Goal: Task Accomplishment & Management: Manage account settings

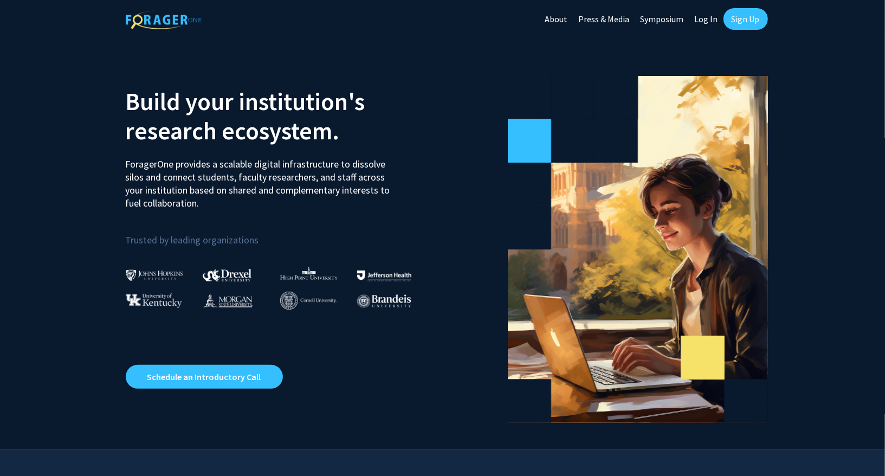
click at [708, 24] on link "Log In" at bounding box center [706, 19] width 34 height 38
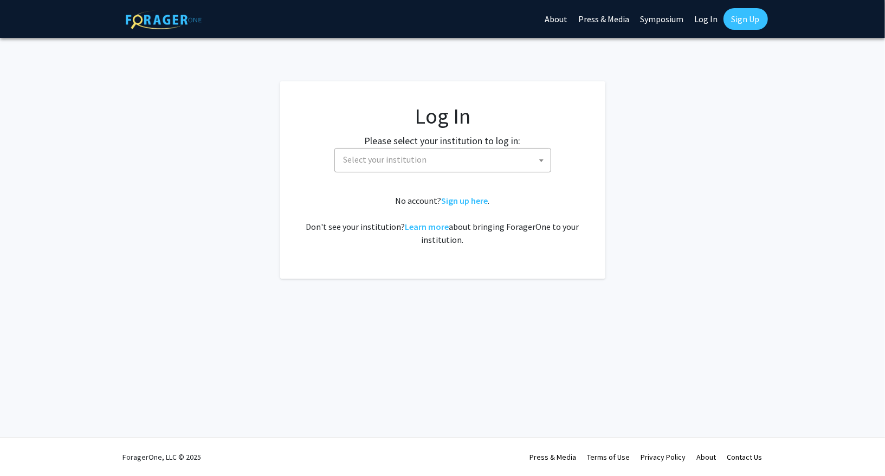
click at [436, 165] on span "Select your institution" at bounding box center [444, 159] width 211 height 22
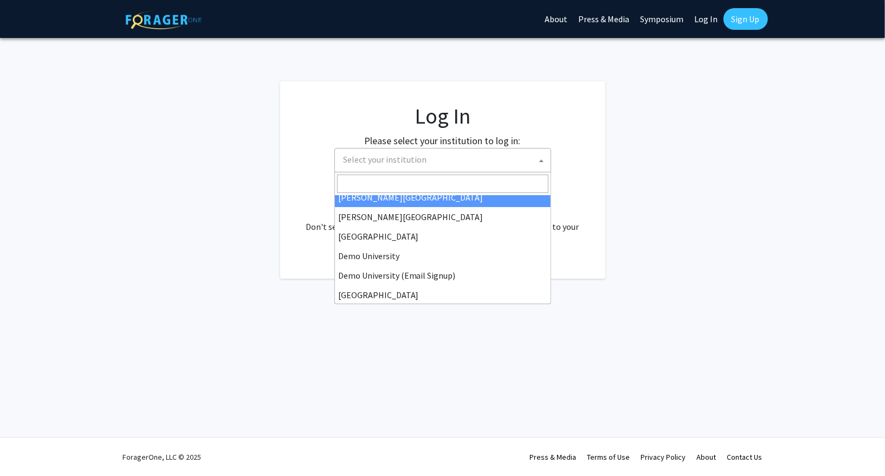
scroll to position [54, 0]
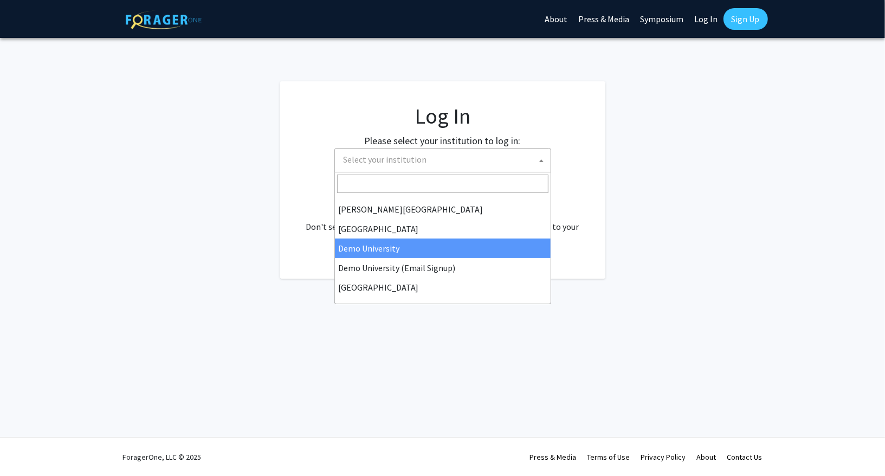
select select "8"
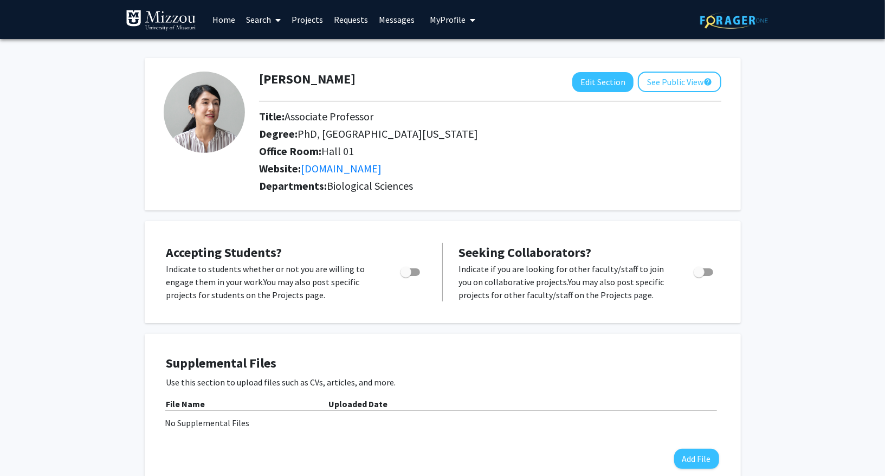
click at [408, 270] on span "Toggle" at bounding box center [405, 272] width 11 height 11
click at [406, 276] on input "Would you like to permit student requests?" at bounding box center [405, 276] width 1 height 1
checkbox input "true"
click at [698, 271] on span "Toggle" at bounding box center [699, 272] width 11 height 11
click at [698, 276] on input "Toggle" at bounding box center [698, 276] width 1 height 1
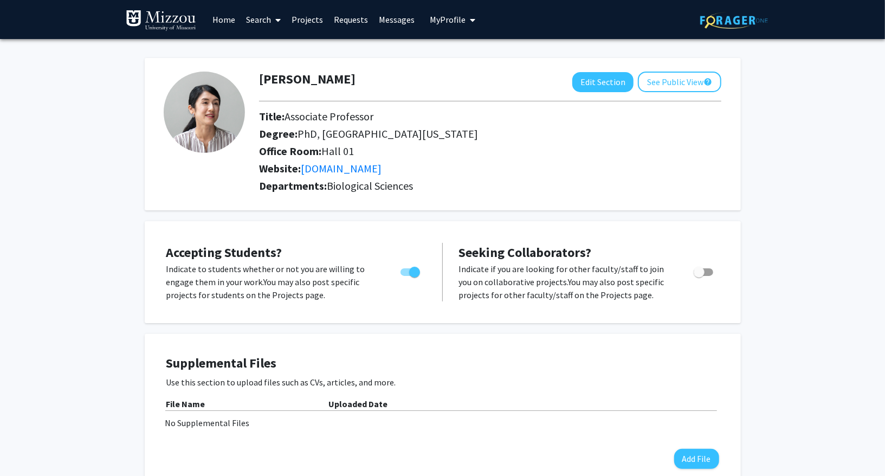
checkbox input "true"
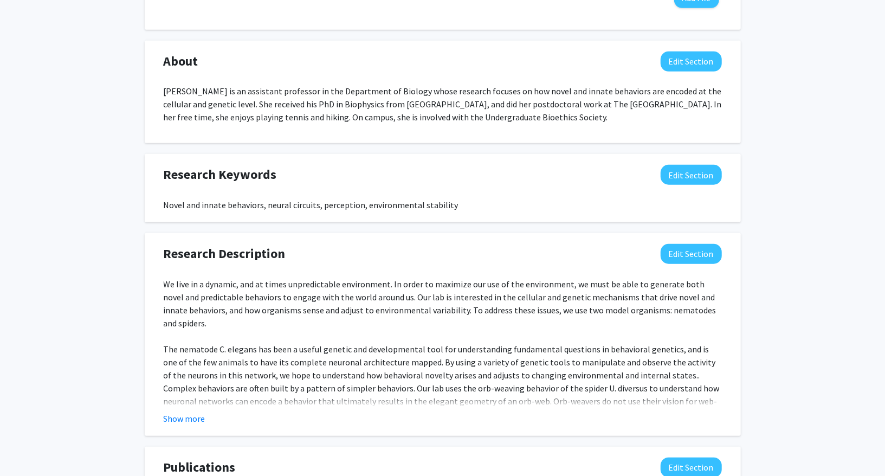
scroll to position [6, 0]
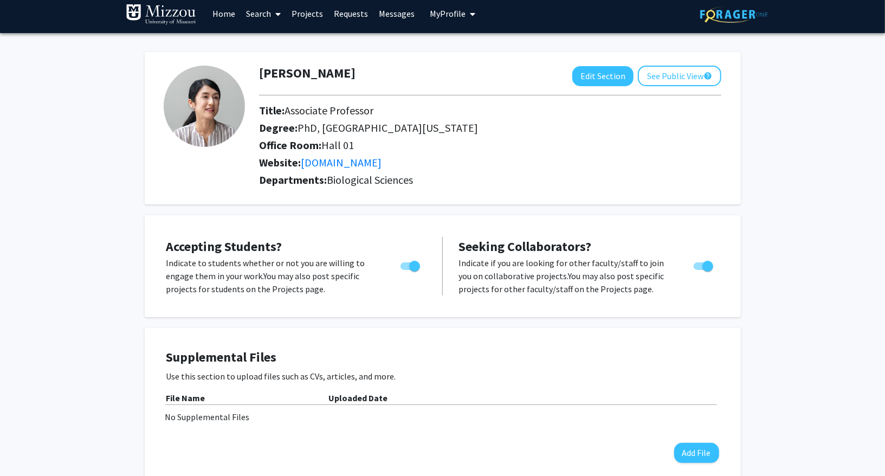
click at [299, 15] on link "Projects" at bounding box center [307, 14] width 42 height 38
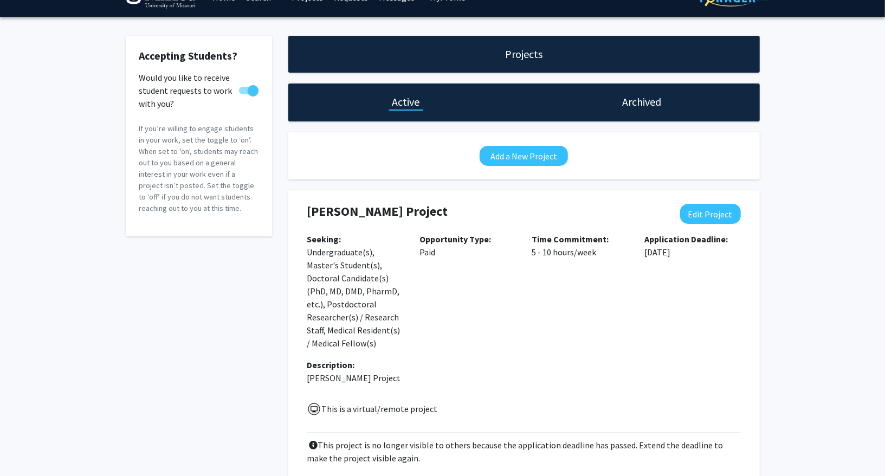
scroll to position [20, 0]
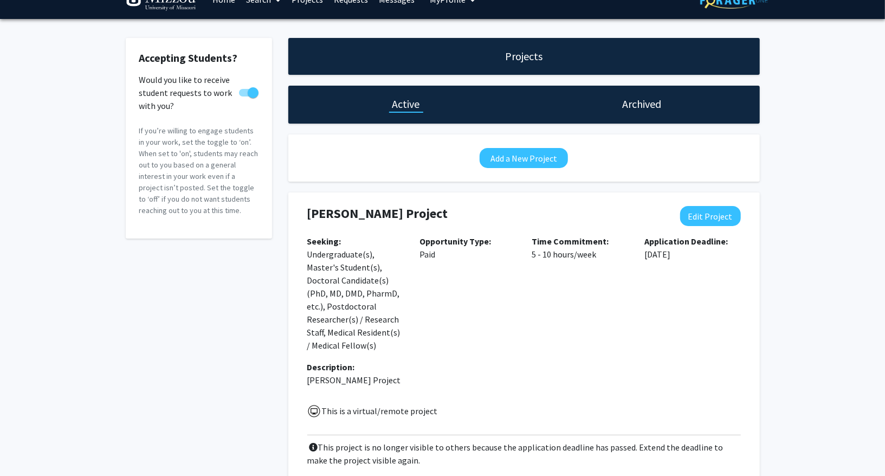
click at [650, 99] on h1 "Archived" at bounding box center [641, 103] width 39 height 15
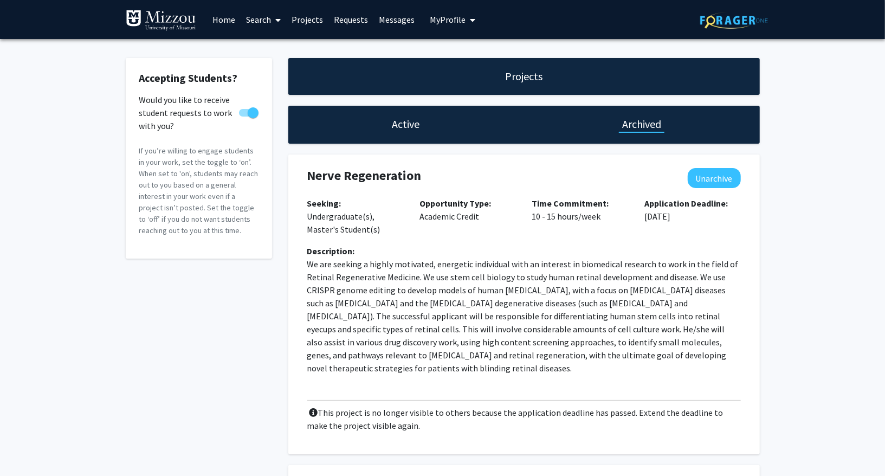
click at [404, 119] on h1 "Active" at bounding box center [406, 123] width 28 height 15
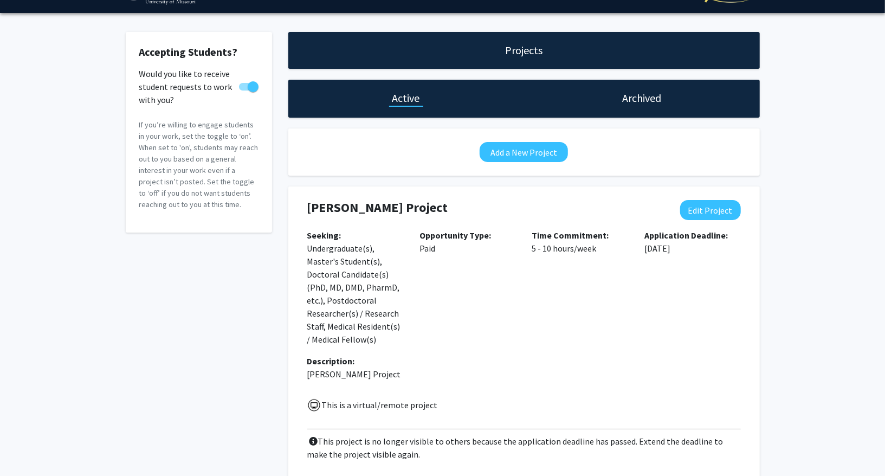
scroll to position [34, 0]
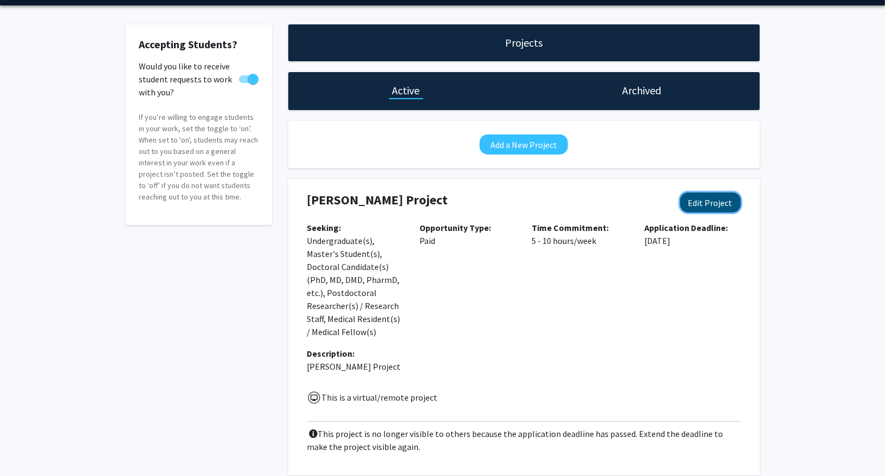
click at [713, 207] on button "Edit Project" at bounding box center [710, 202] width 61 height 20
select select "5 - 10"
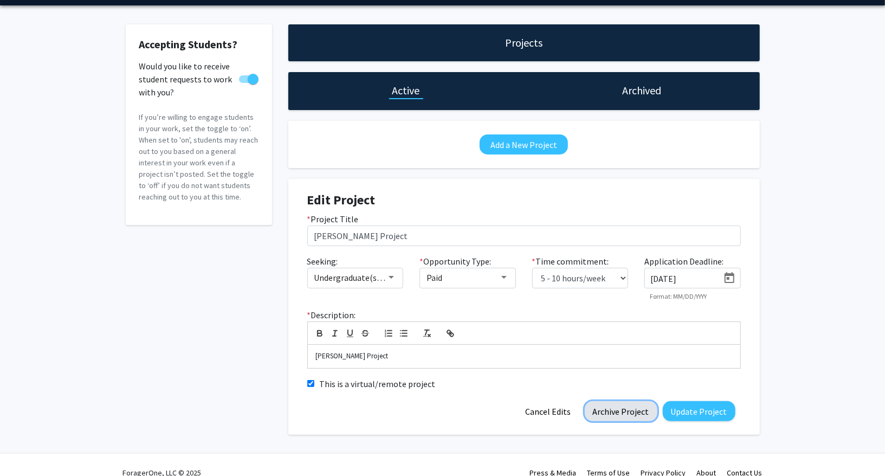
click at [638, 407] on button "Archive Project" at bounding box center [621, 411] width 73 height 20
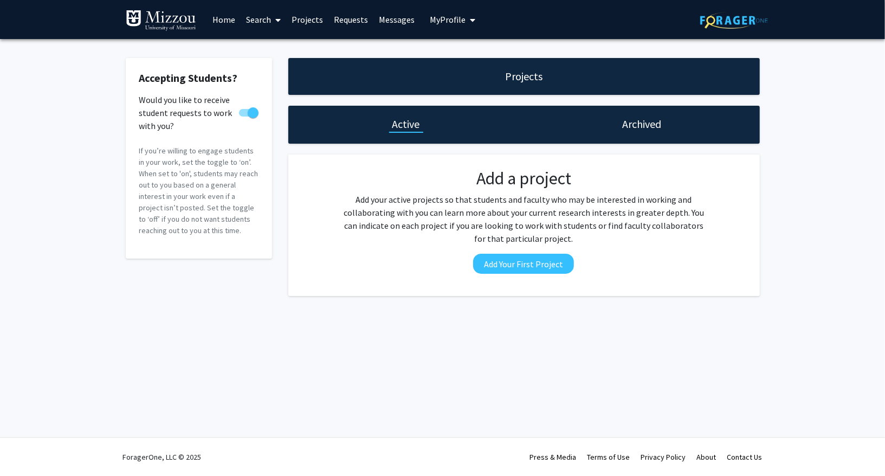
click at [646, 125] on h1 "Archived" at bounding box center [641, 123] width 39 height 15
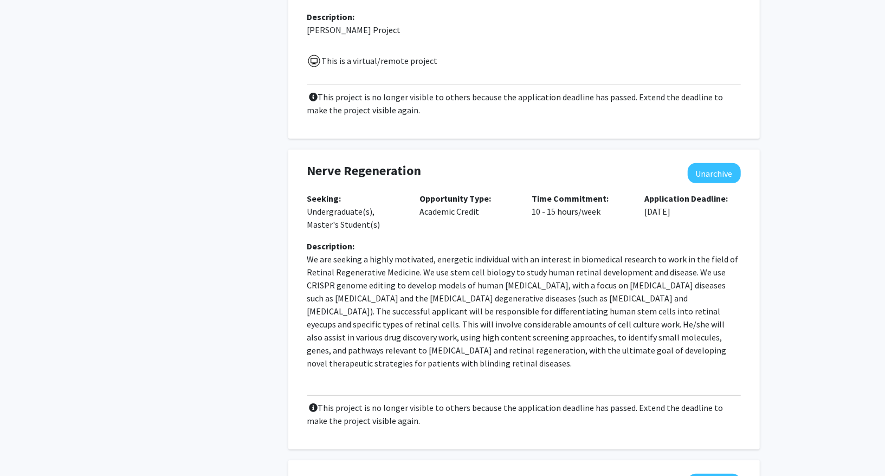
scroll to position [313, 0]
click at [715, 167] on button "Unarchive" at bounding box center [714, 172] width 53 height 20
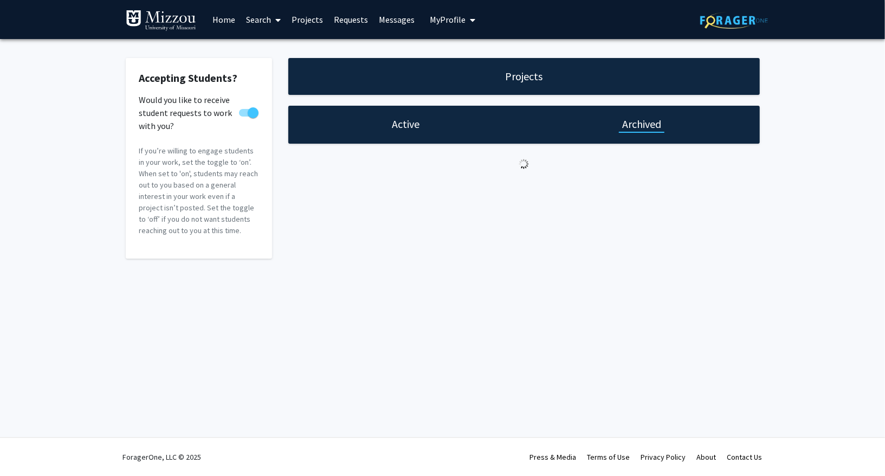
scroll to position [0, 0]
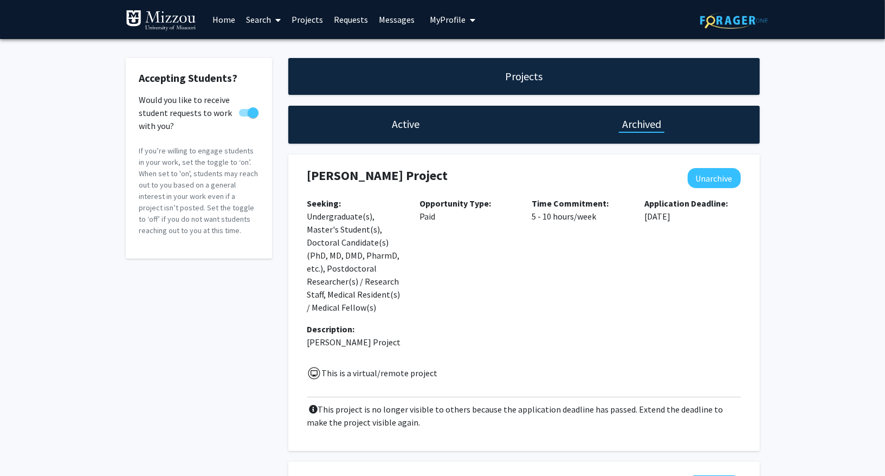
click at [411, 129] on h1 "Active" at bounding box center [406, 123] width 28 height 15
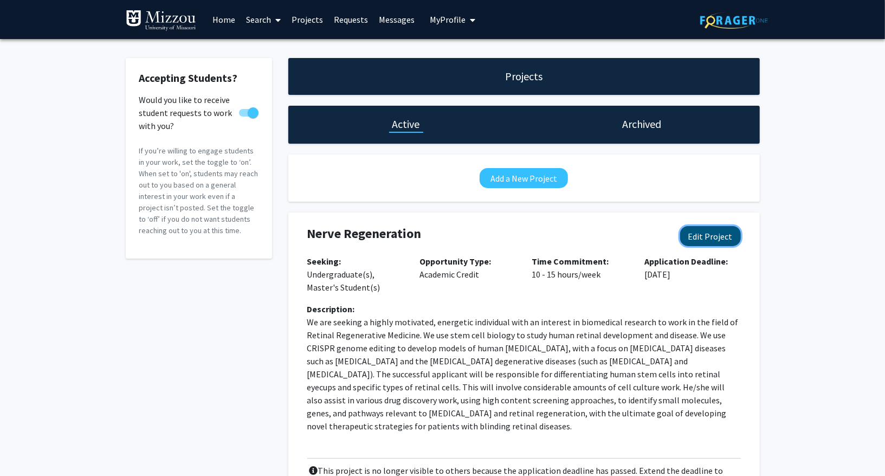
click at [703, 234] on button "Edit Project" at bounding box center [710, 236] width 61 height 20
select select "10 - 15"
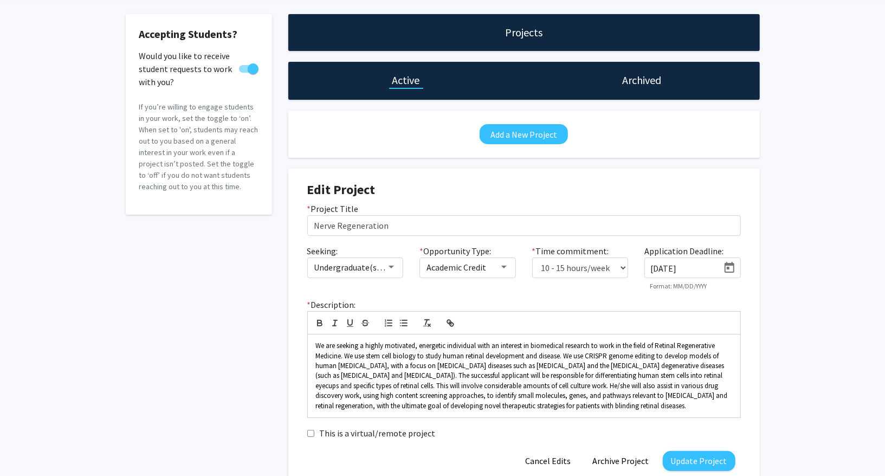
scroll to position [53, 0]
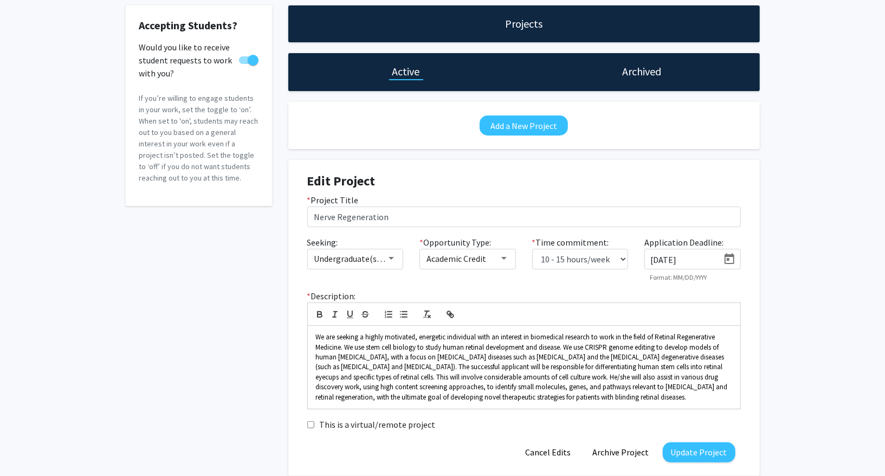
click at [728, 257] on icon "Open calendar" at bounding box center [729, 258] width 10 height 11
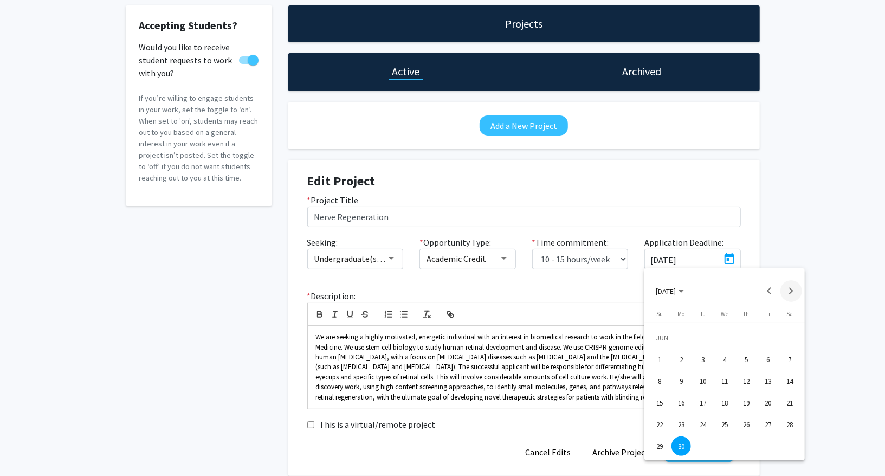
click at [786, 287] on button "Next month" at bounding box center [791, 291] width 22 height 22
click at [681, 401] on div "15" at bounding box center [681, 403] width 20 height 20
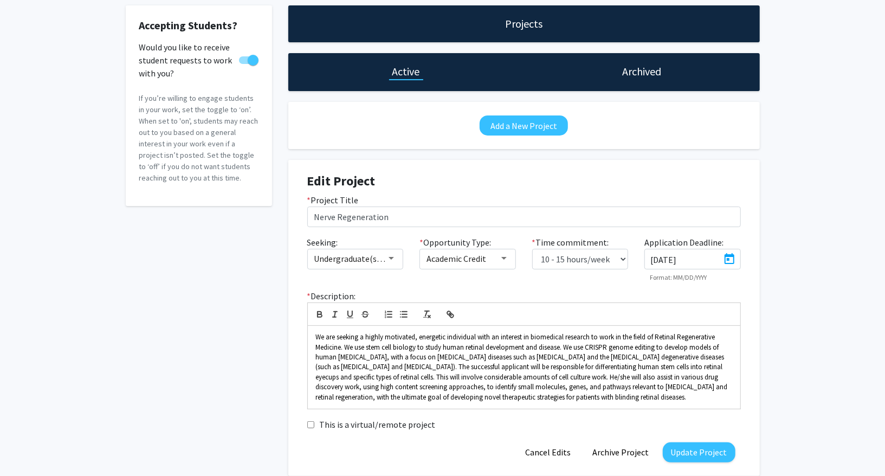
type input "9/15/2025"
click at [787, 261] on div "Accepting Students? Would you like to receive student requests to work with you…" at bounding box center [442, 243] width 885 height 514
click at [705, 448] on button "Update Project" at bounding box center [699, 452] width 73 height 20
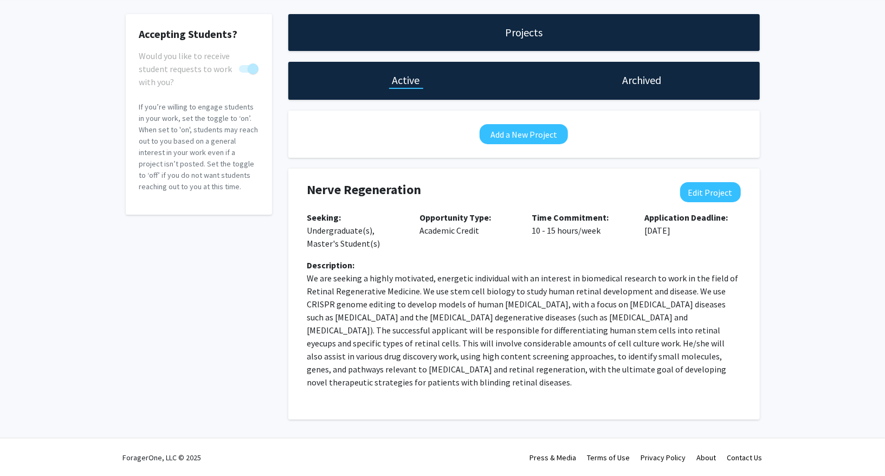
scroll to position [0, 0]
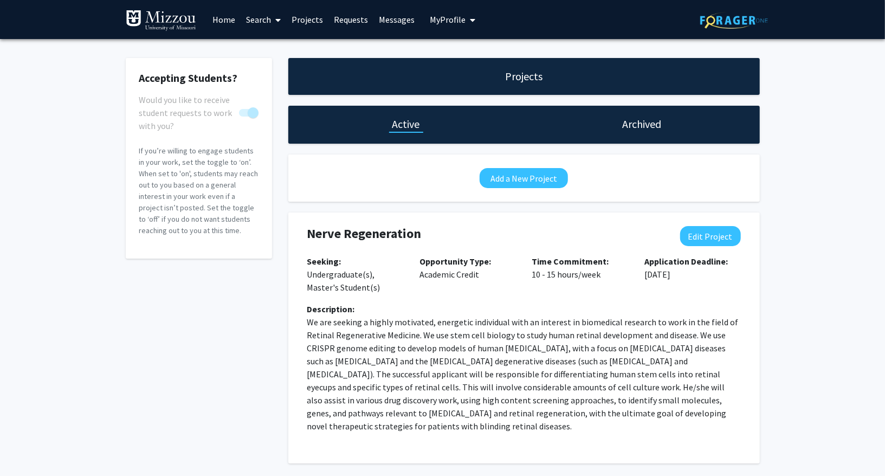
click at [636, 121] on h1 "Archived" at bounding box center [641, 123] width 39 height 15
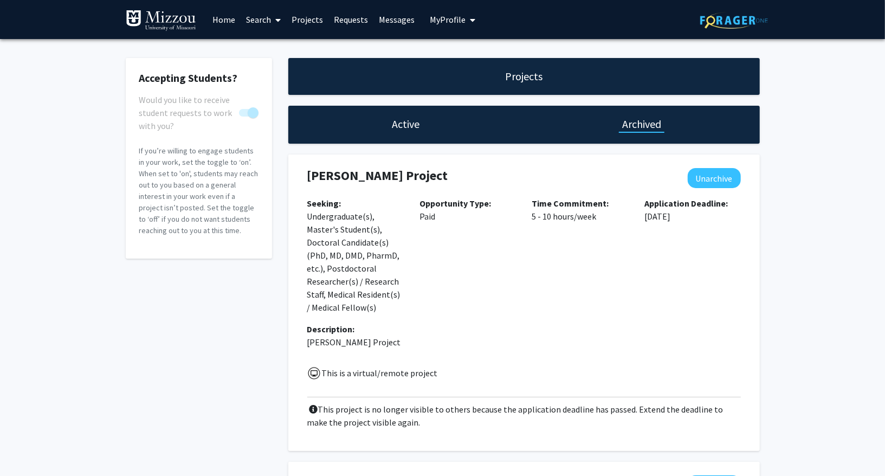
click at [451, 21] on span "My Profile" at bounding box center [448, 19] width 36 height 11
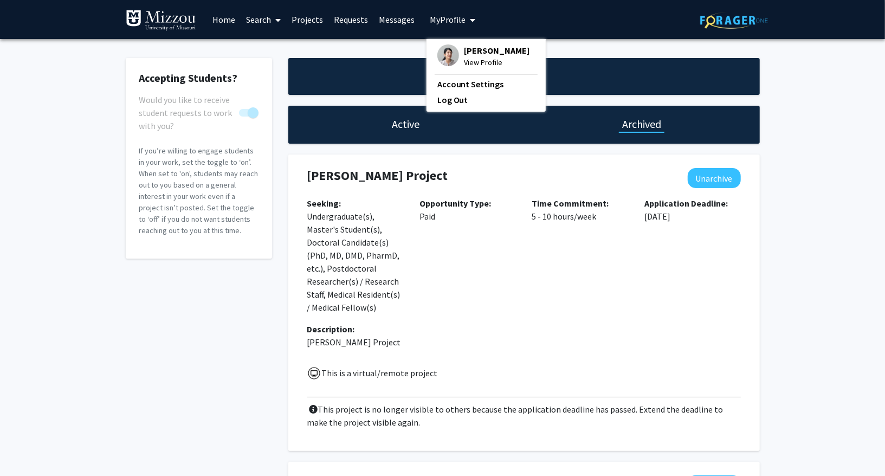
click at [468, 47] on span "Jill Doe" at bounding box center [497, 50] width 66 height 12
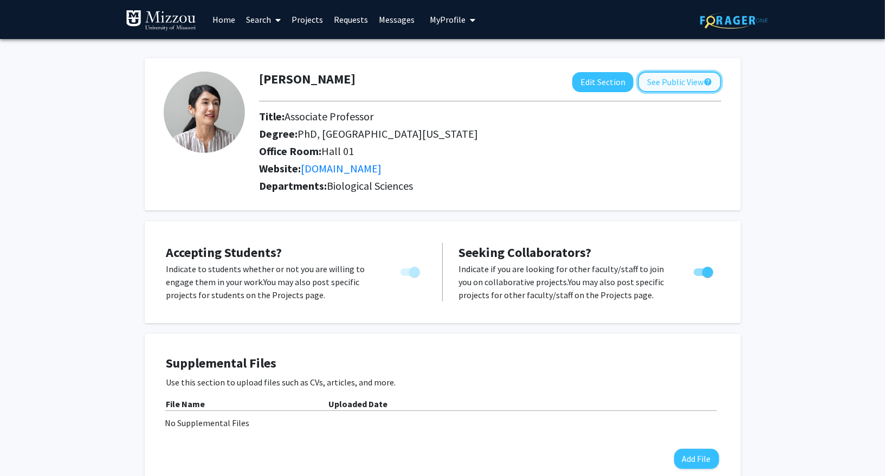
click at [685, 83] on button "See Public View help" at bounding box center [679, 82] width 83 height 21
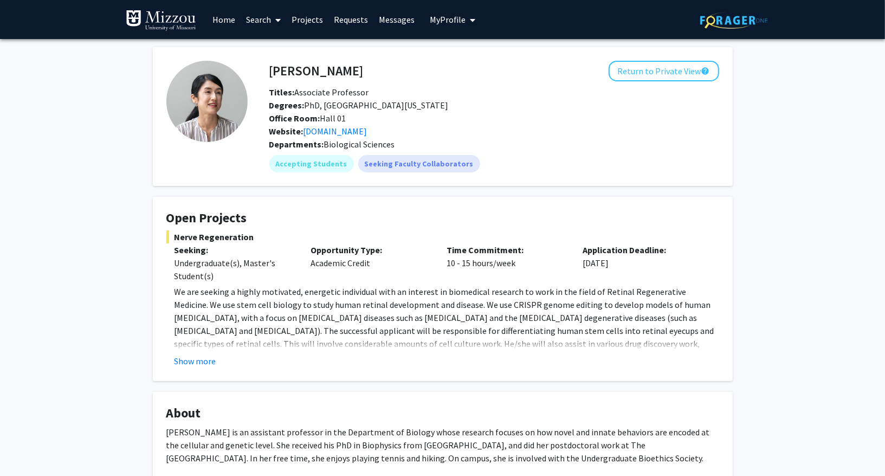
click at [340, 22] on link "Requests" at bounding box center [350, 20] width 45 height 38
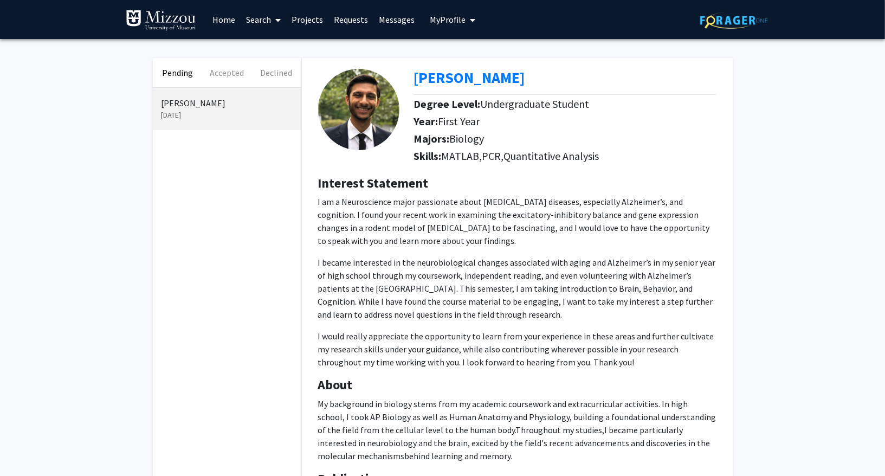
click at [385, 25] on link "Messages" at bounding box center [396, 20] width 47 height 38
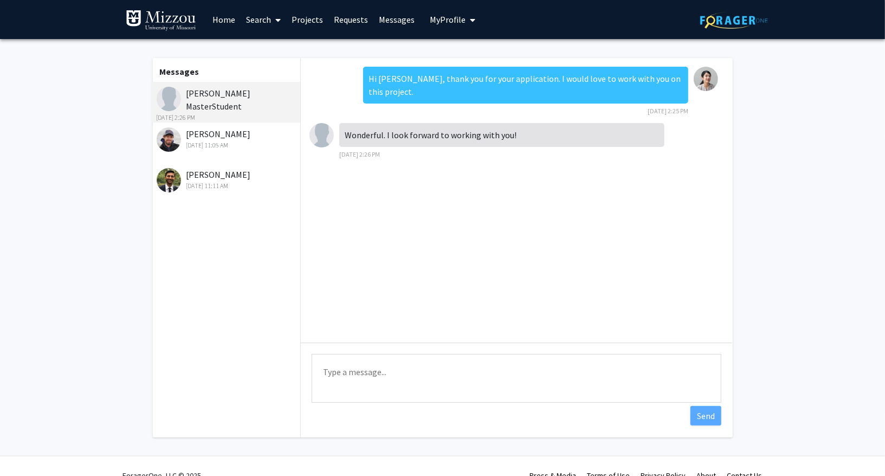
click at [349, 21] on link "Requests" at bounding box center [350, 20] width 45 height 38
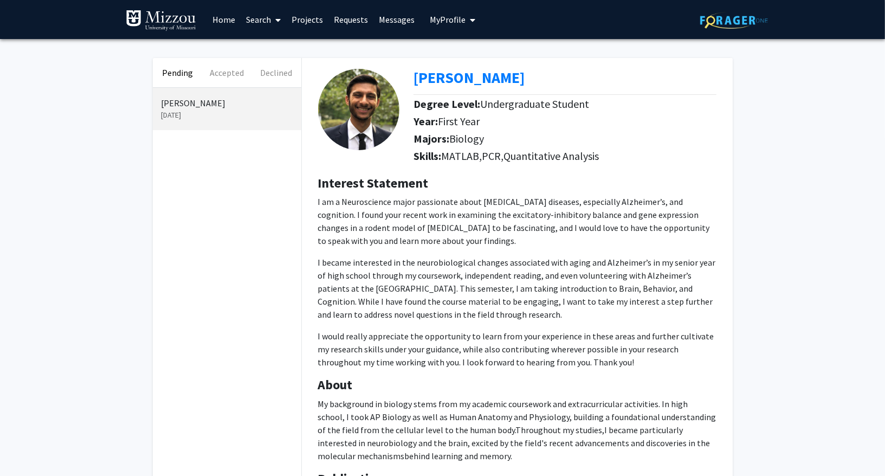
click at [223, 20] on link "Home" at bounding box center [224, 20] width 34 height 38
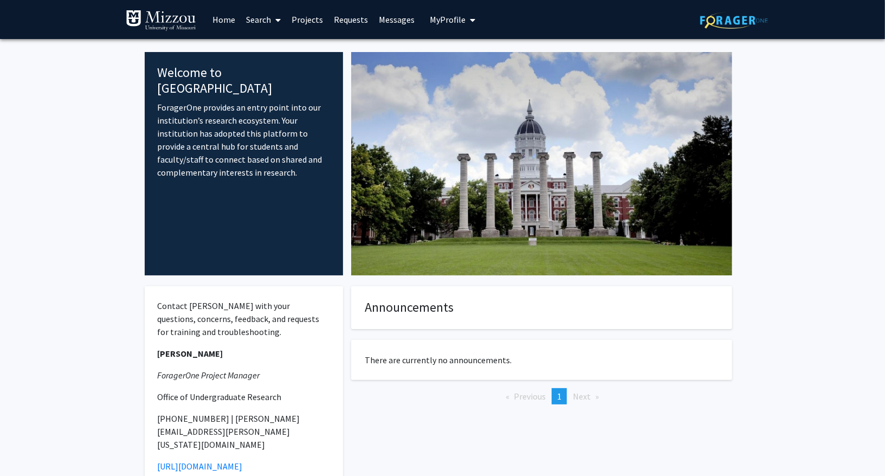
click at [260, 23] on link "Search" at bounding box center [264, 20] width 46 height 38
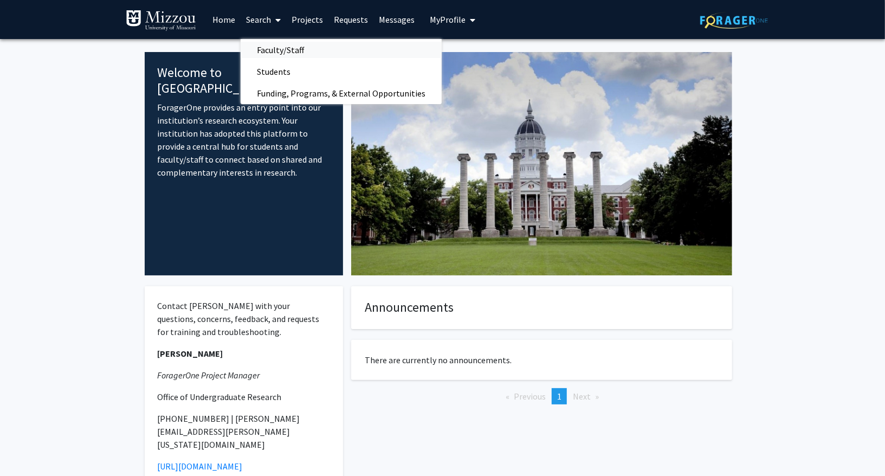
click at [274, 43] on span "Faculty/Staff" at bounding box center [281, 50] width 80 height 22
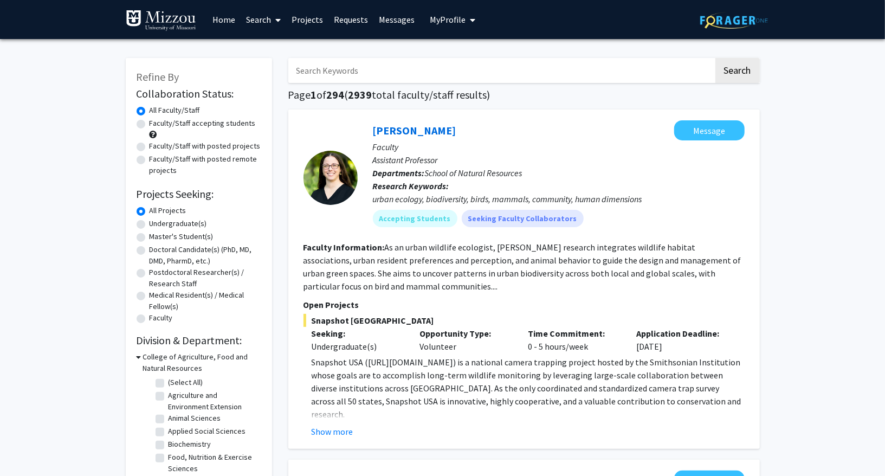
click at [268, 27] on link "Search" at bounding box center [264, 20] width 46 height 38
click at [270, 67] on span "Students" at bounding box center [274, 72] width 66 height 22
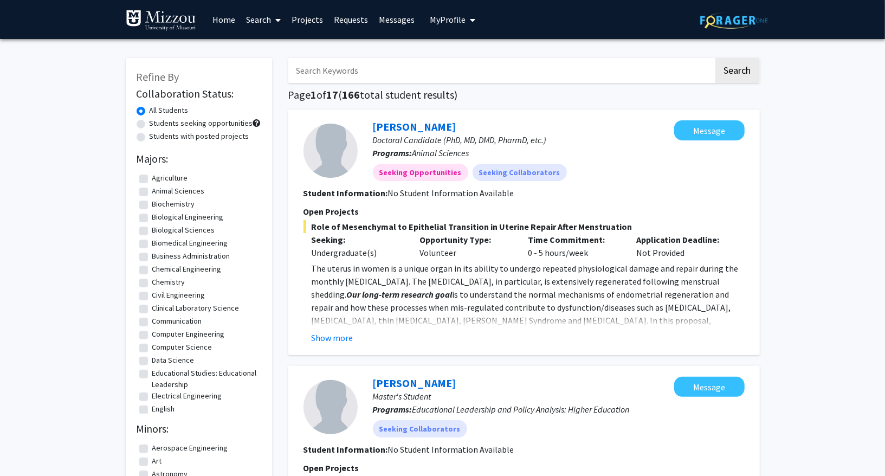
click at [357, 24] on link "Requests" at bounding box center [350, 20] width 45 height 38
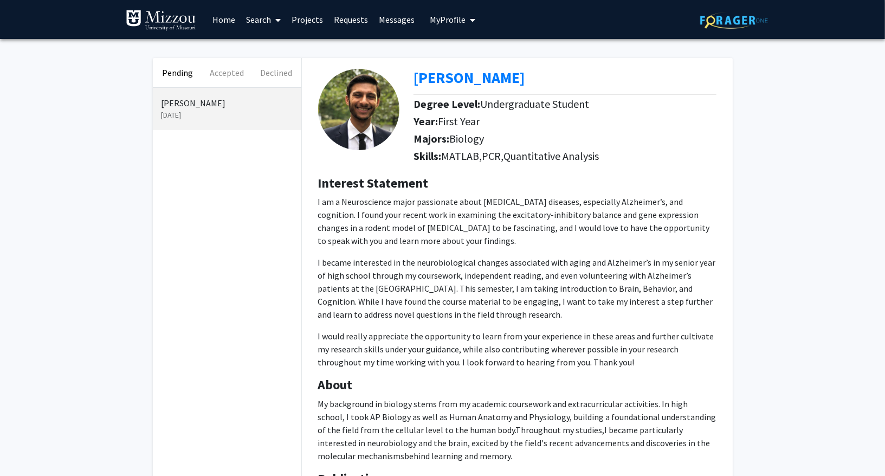
click at [456, 16] on span "My Profile" at bounding box center [448, 19] width 36 height 11
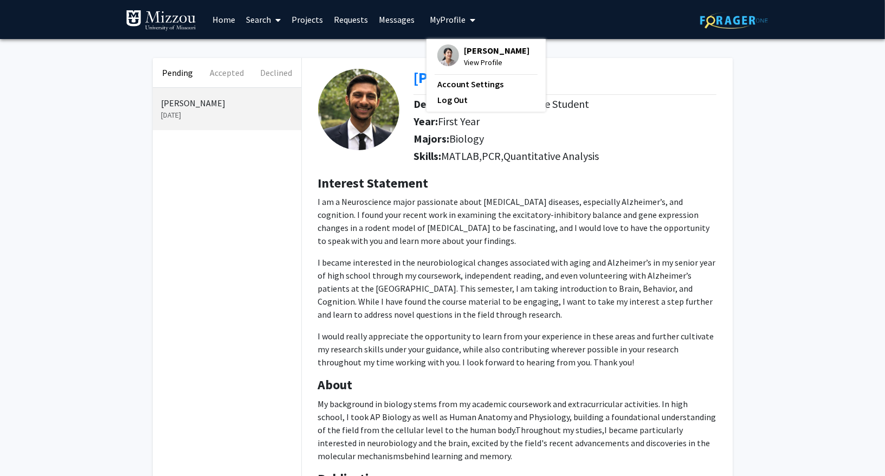
click at [467, 48] on span "Jill Doe" at bounding box center [497, 50] width 66 height 12
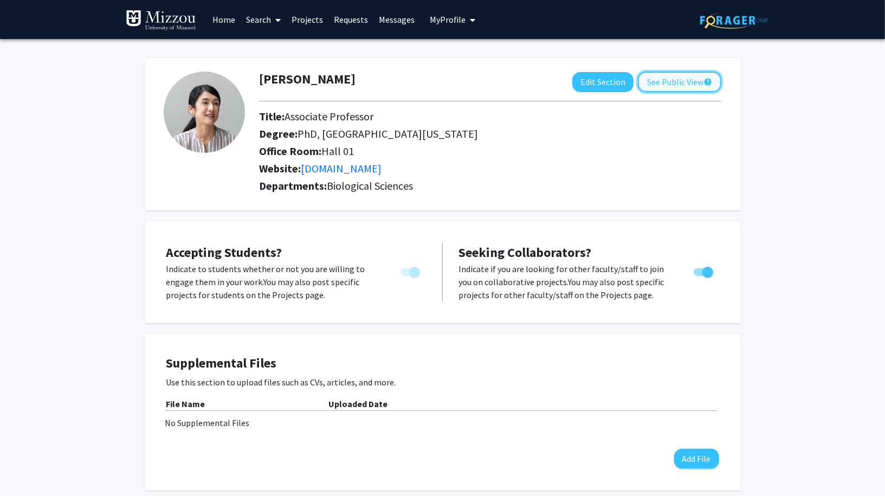
click at [675, 87] on button "See Public View help" at bounding box center [679, 82] width 83 height 21
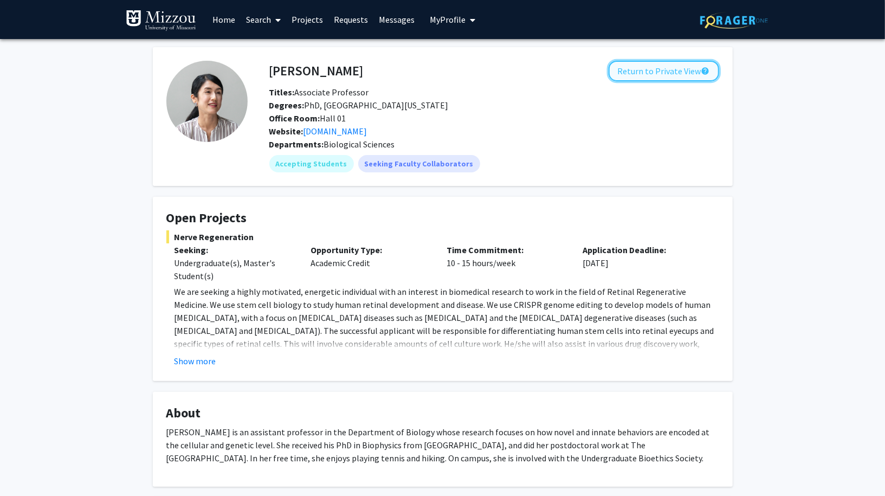
click at [623, 72] on button "Return to Private View help" at bounding box center [663, 71] width 111 height 21
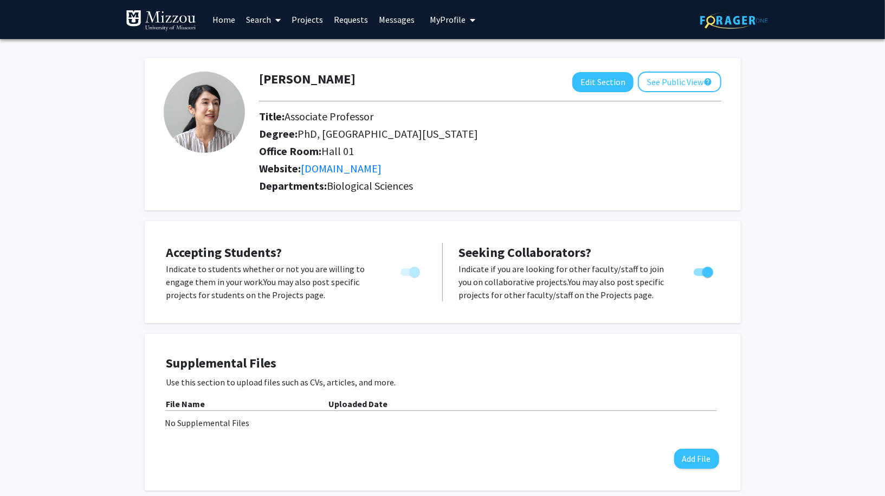
click at [309, 27] on link "Projects" at bounding box center [307, 20] width 42 height 38
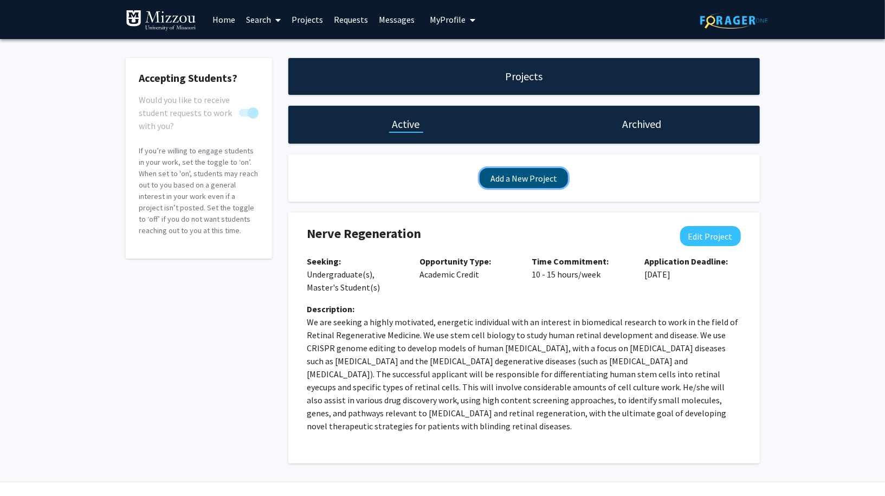
click at [522, 182] on button "Add a New Project" at bounding box center [524, 178] width 88 height 20
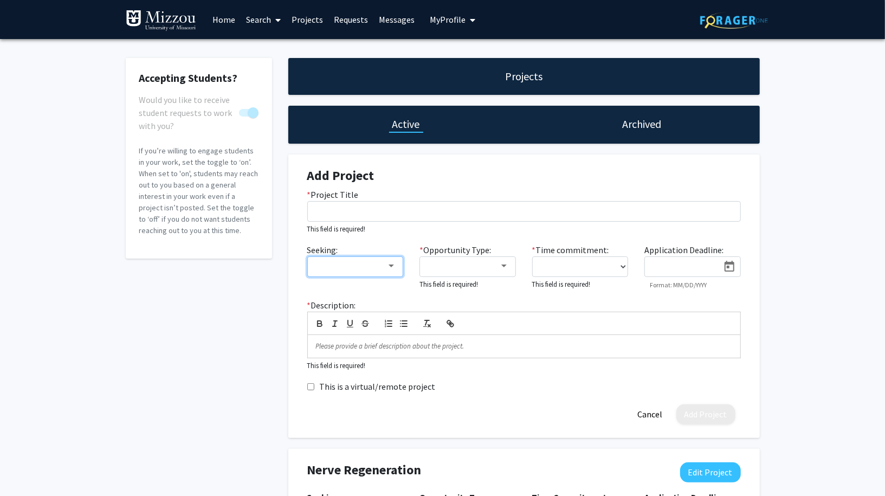
click at [391, 265] on div at bounding box center [390, 265] width 5 height 3
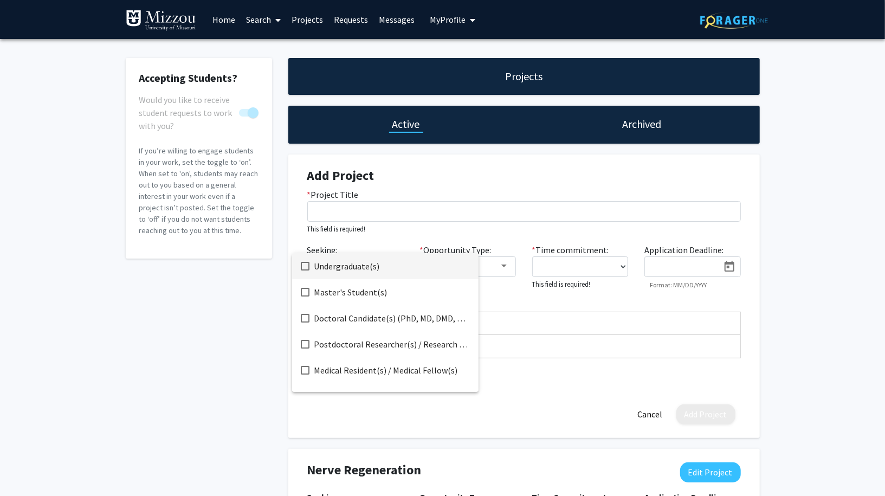
click at [401, 241] on div at bounding box center [442, 248] width 885 height 496
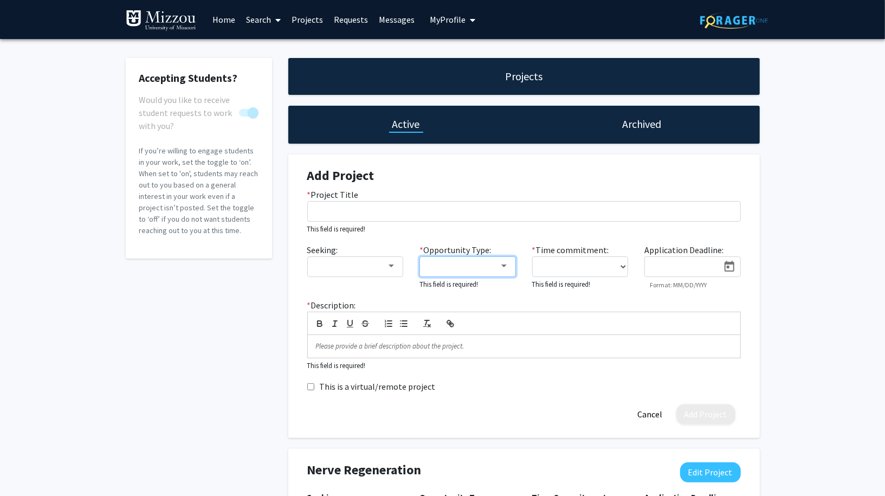
click at [501, 260] on mat-select at bounding box center [467, 266] width 96 height 21
click at [622, 262] on select "0 - 5 hours/week 5 - 10 hours/week 10 - 15 hours/week 15 - 20 hours/week 20 - 3…" at bounding box center [580, 266] width 96 height 21
click at [346, 27] on link "Requests" at bounding box center [350, 20] width 45 height 38
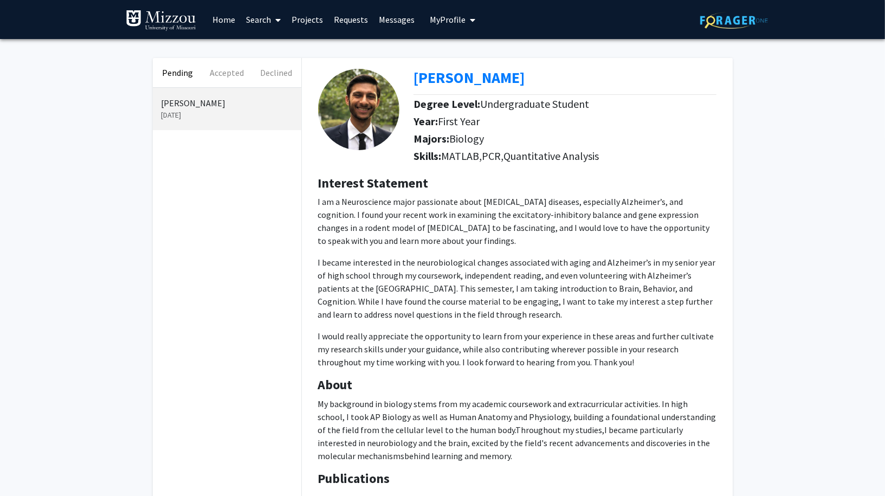
click at [266, 33] on link "Search" at bounding box center [264, 20] width 46 height 38
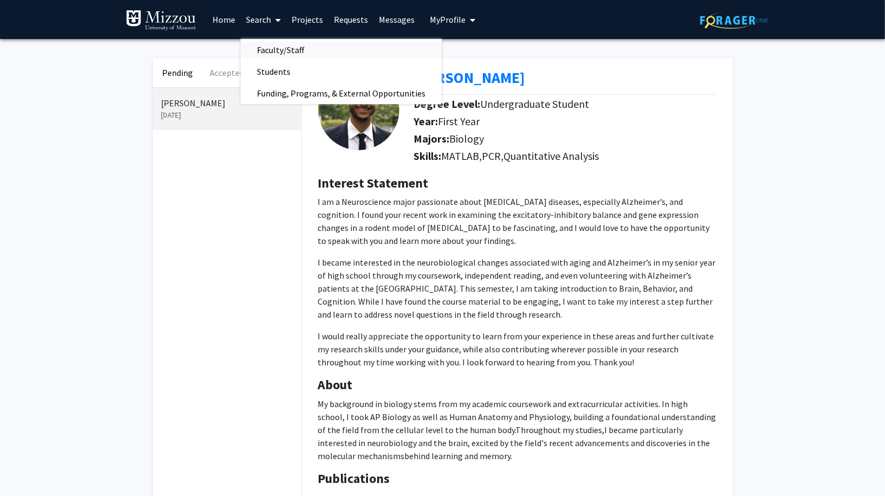
click at [289, 49] on span "Faculty/Staff" at bounding box center [281, 50] width 80 height 22
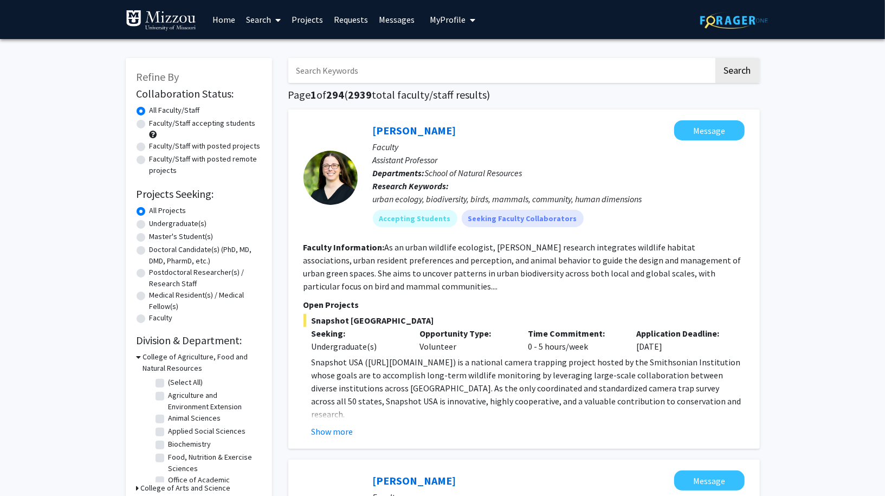
click at [257, 23] on link "Search" at bounding box center [264, 20] width 46 height 38
click at [225, 21] on link "Home" at bounding box center [224, 20] width 34 height 38
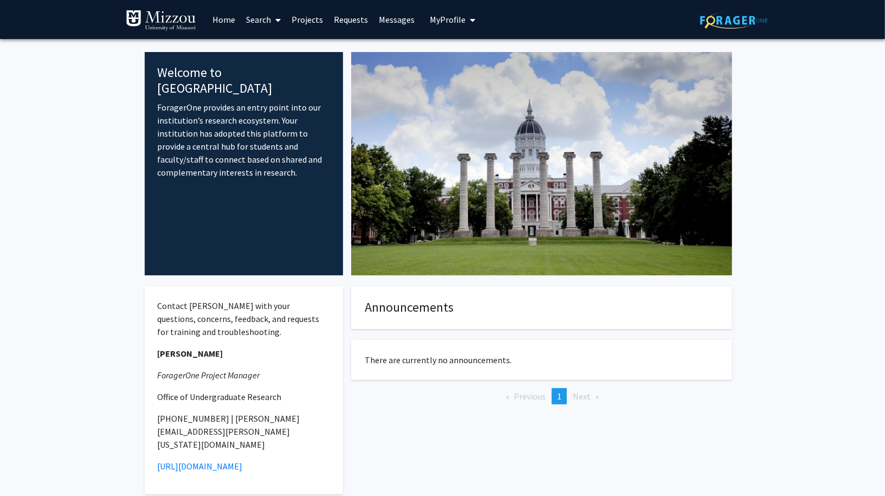
click at [258, 20] on link "Search" at bounding box center [264, 20] width 46 height 38
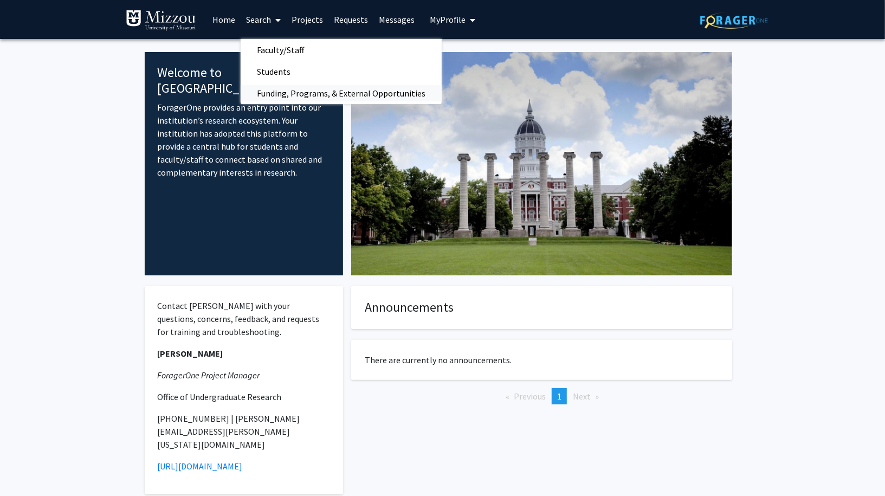
click at [275, 93] on span "Funding, Programs, & External Opportunities" at bounding box center [341, 93] width 201 height 22
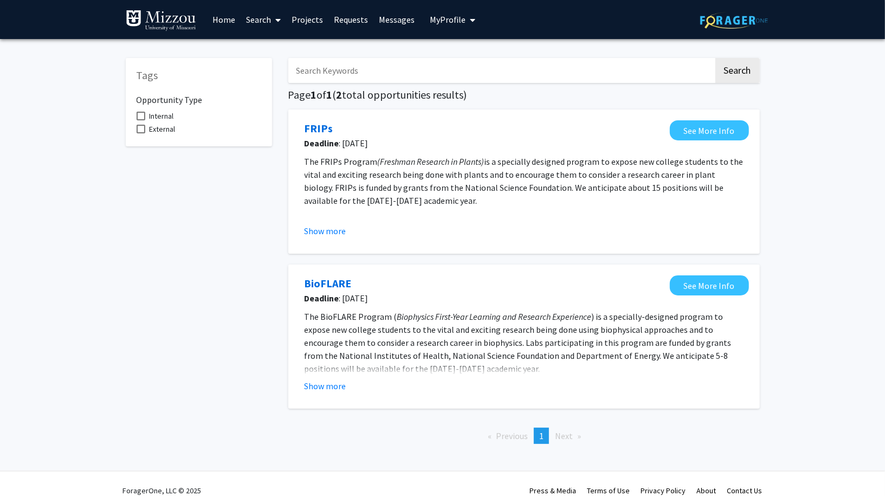
click at [451, 17] on span "My Profile" at bounding box center [448, 19] width 36 height 11
click at [456, 99] on link "Log Out" at bounding box center [486, 99] width 98 height 13
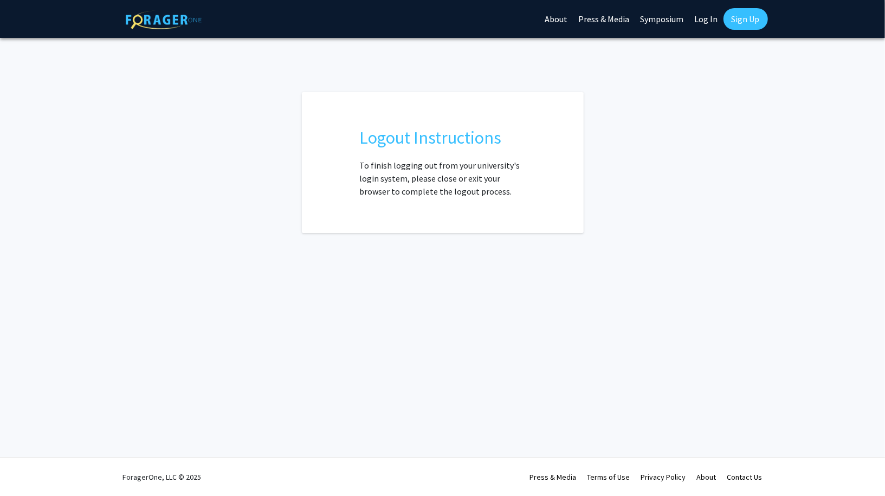
click at [698, 21] on link "Log In" at bounding box center [706, 19] width 34 height 38
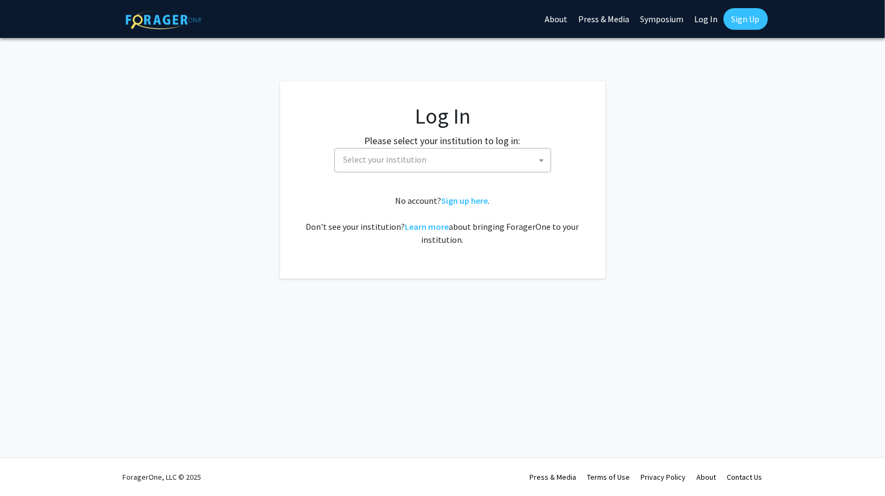
click at [451, 159] on span "Select your institution" at bounding box center [444, 159] width 211 height 22
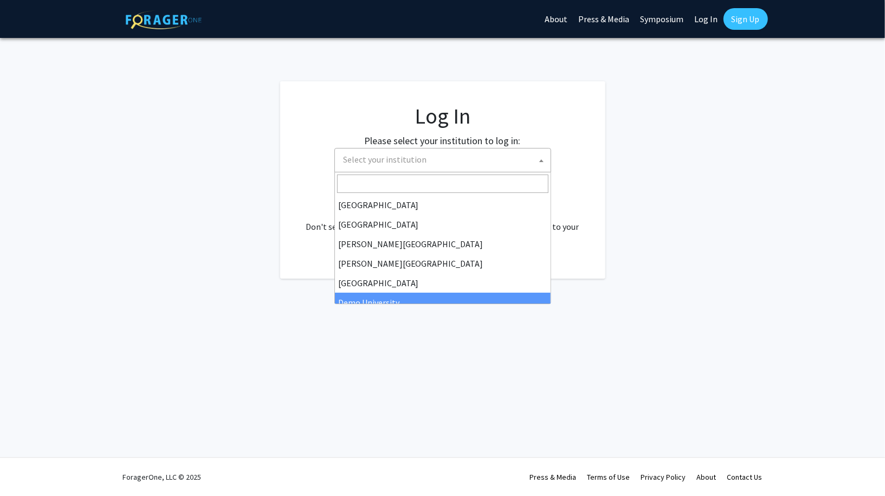
select select "8"
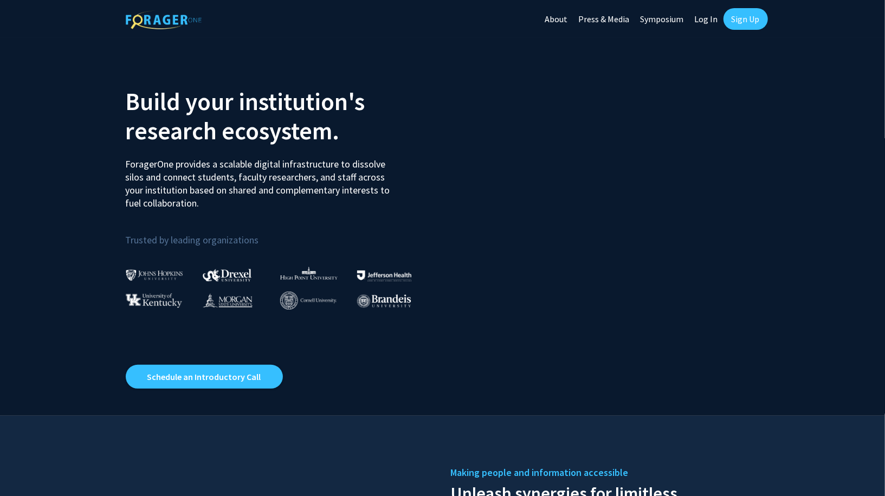
click at [710, 14] on link "Log In" at bounding box center [706, 19] width 34 height 38
select select
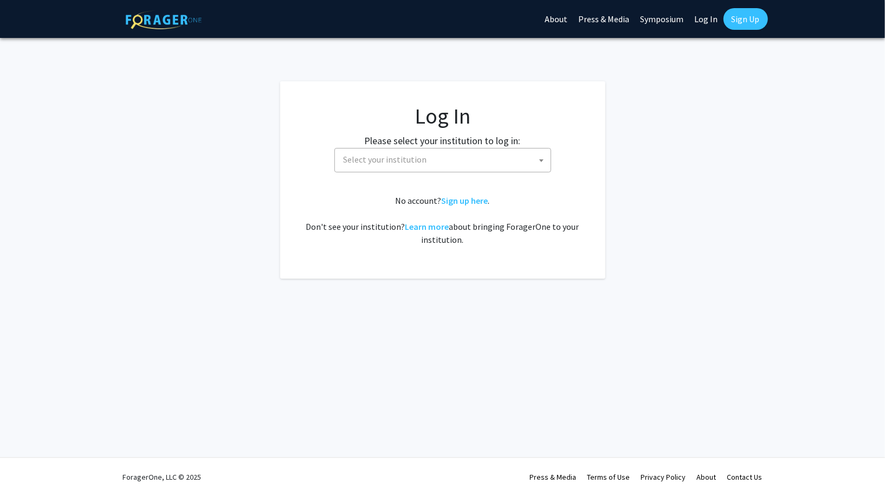
click at [404, 150] on span "Select your institution" at bounding box center [444, 159] width 211 height 22
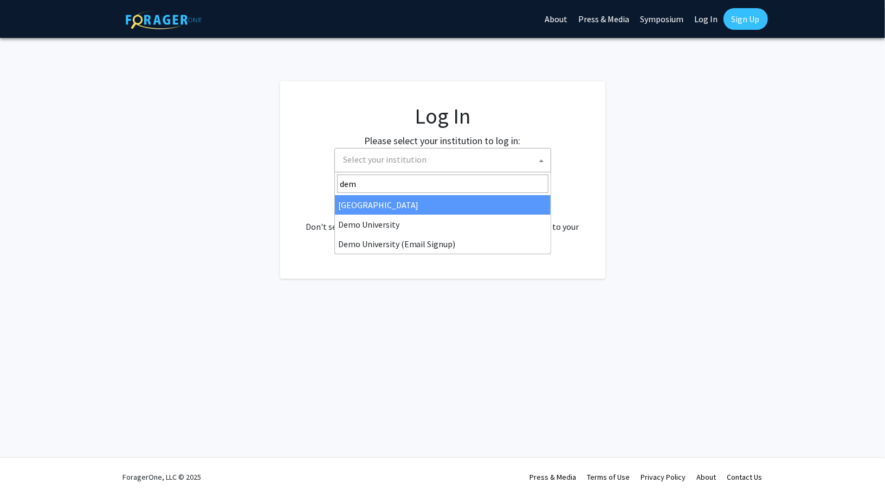
type input "demo"
select select "8"
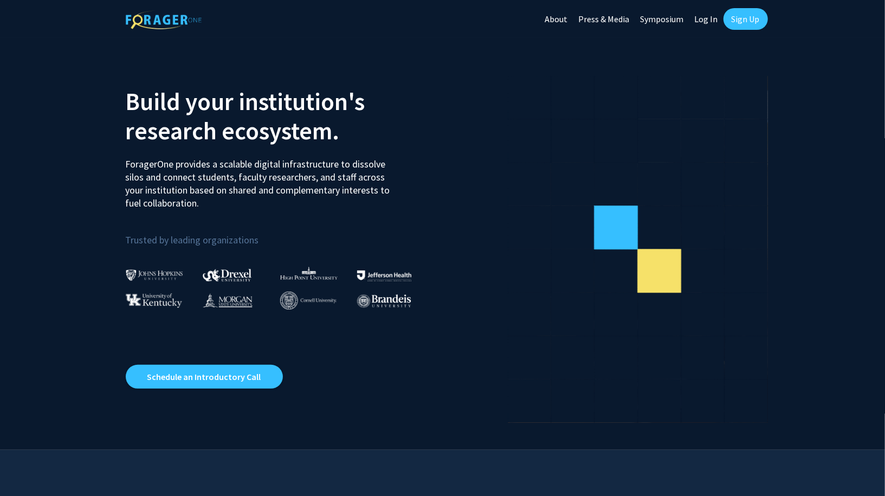
click at [713, 25] on link "Log In" at bounding box center [706, 19] width 34 height 38
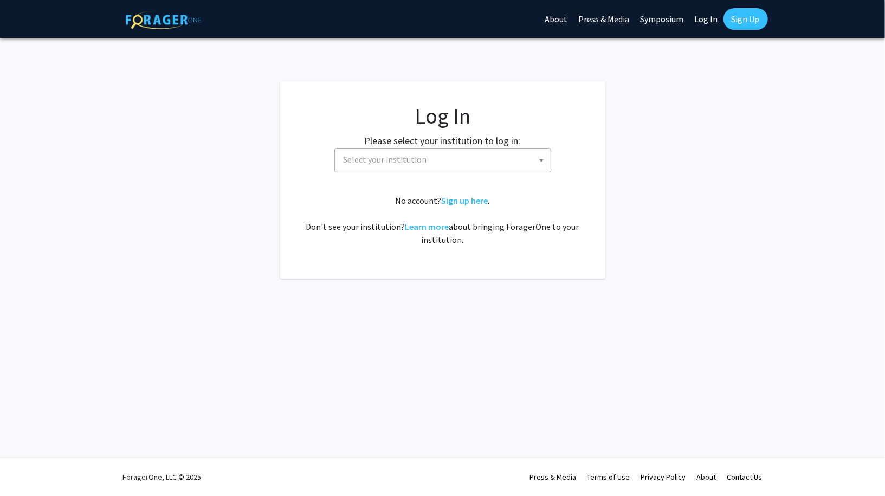
click at [453, 158] on span "Select your institution" at bounding box center [444, 159] width 211 height 22
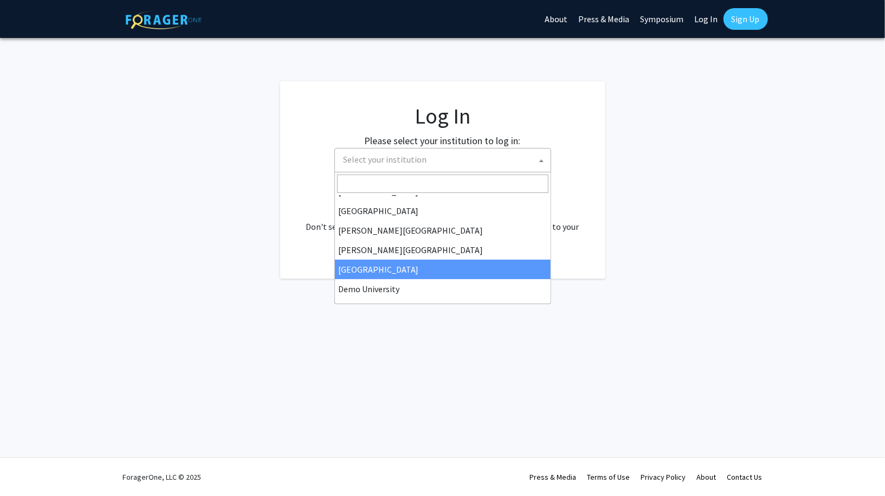
scroll to position [16, 0]
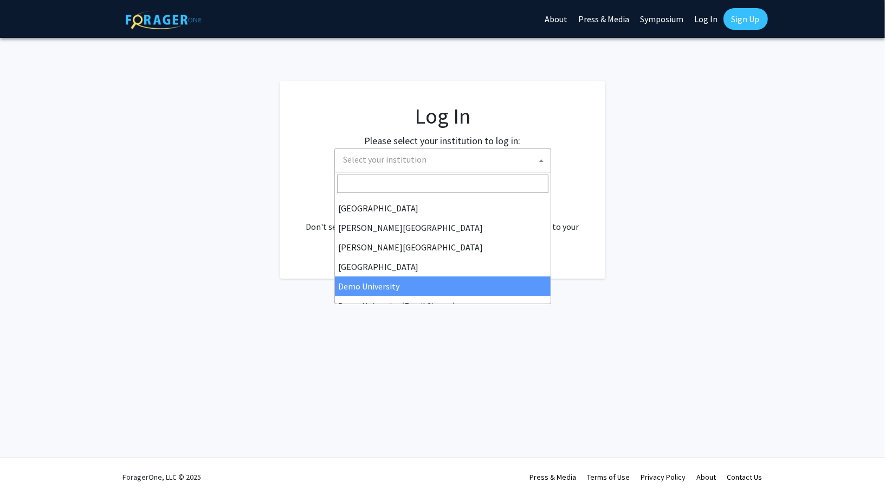
select select "8"
